Goal: Navigation & Orientation: Find specific page/section

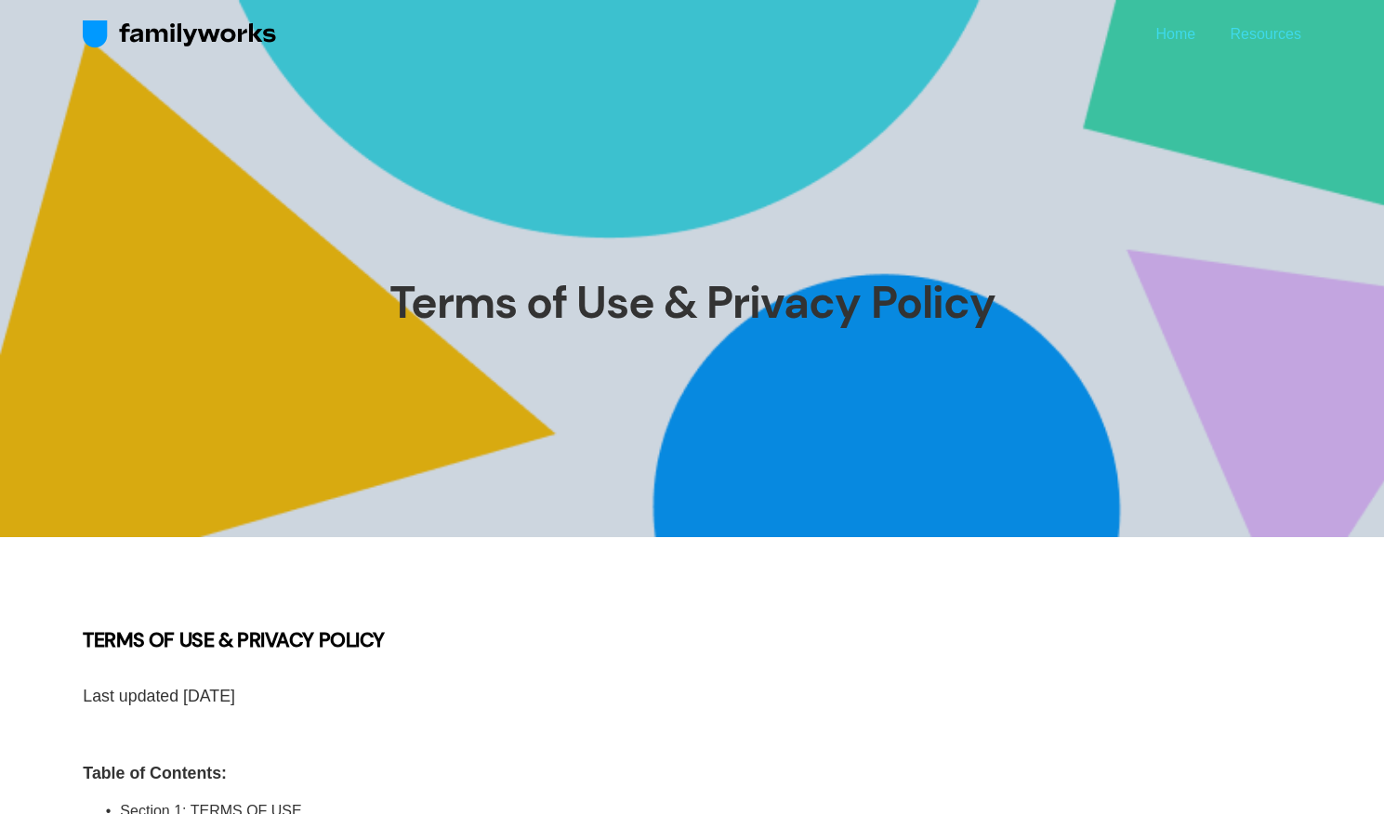
click at [1171, 42] on link "Home" at bounding box center [1175, 33] width 40 height 25
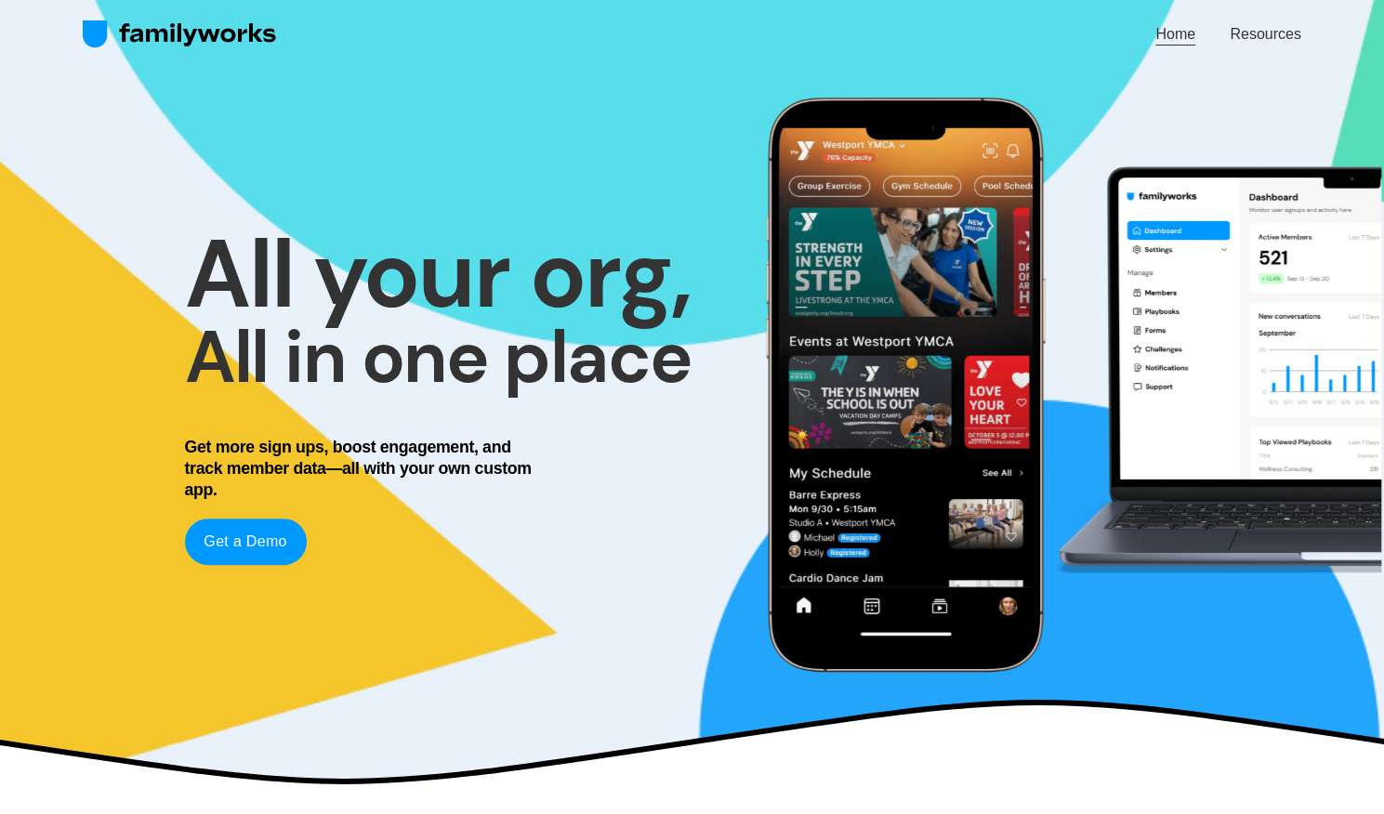
click at [1274, 25] on link "Resources" at bounding box center [1264, 33] width 71 height 25
